Goal: Entertainment & Leisure: Consume media (video, audio)

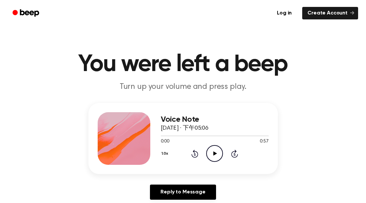
click at [214, 158] on icon "Play Audio" at bounding box center [214, 153] width 17 height 17
click at [217, 155] on icon "Play Audio" at bounding box center [214, 153] width 17 height 17
